Goal: Find specific page/section: Find specific page/section

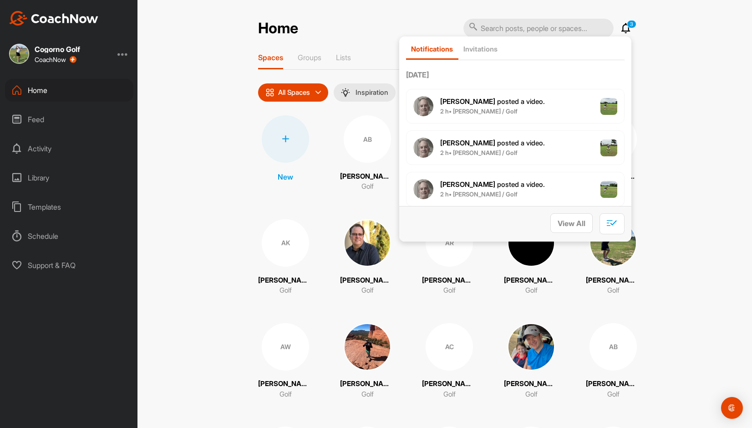
scroll to position [8, 0]
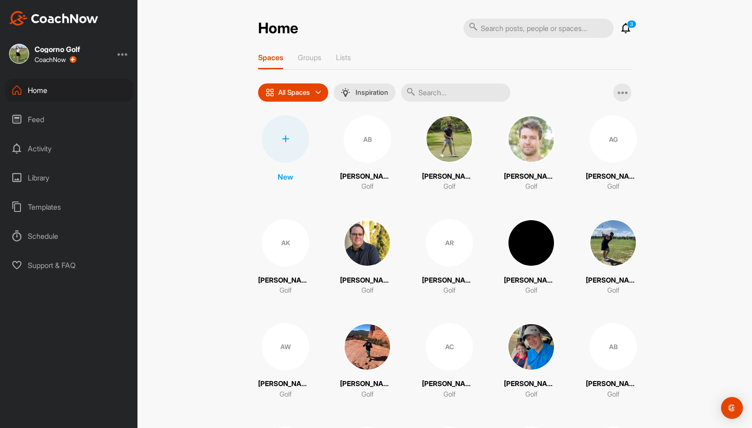
click at [42, 91] on div "Home" at bounding box center [69, 90] width 128 height 23
click at [505, 29] on input "text" at bounding box center [539, 28] width 150 height 19
type input "[PERSON_NAME]"
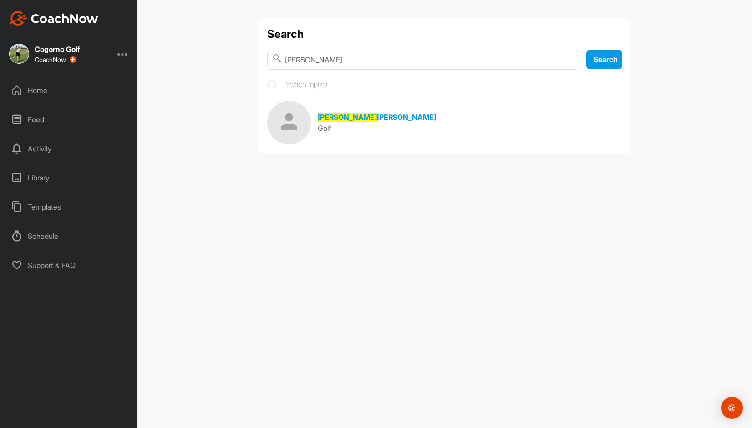
drag, startPoint x: 308, startPoint y: 61, endPoint x: 249, endPoint y: 58, distance: 58.8
click at [249, 58] on div "Search [PERSON_NAME] Search Search replies [GEOGRAPHIC_DATA][PERSON_NAME] Golf" at bounding box center [445, 94] width 392 height 152
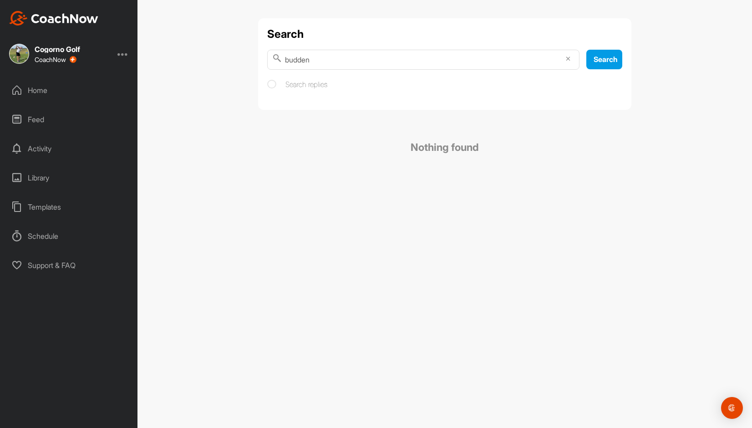
drag, startPoint x: 319, startPoint y: 62, endPoint x: 238, endPoint y: 60, distance: 81.5
click at [238, 60] on div "Search budden Search Search replies Nothing found" at bounding box center [445, 214] width 615 height 428
drag, startPoint x: 296, startPoint y: 61, endPoint x: 230, endPoint y: 61, distance: 65.1
click at [230, 61] on div "Search [PERSON_NAME] Search Search replies Nothing found" at bounding box center [445, 214] width 615 height 428
type input "[PERSON_NAME]"
